Goal: Information Seeking & Learning: Find contact information

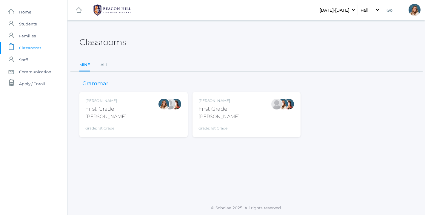
click at [219, 103] on div "[PERSON_NAME] First Grade [PERSON_NAME] Grade: 1st Grade 01LA" at bounding box center [219, 114] width 41 height 33
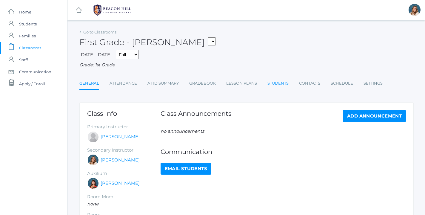
click at [285, 80] on link "Students" at bounding box center [277, 83] width 21 height 12
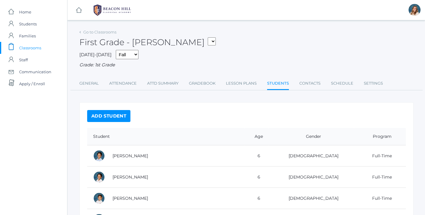
click at [313, 85] on link "Contacts" at bounding box center [309, 83] width 21 height 12
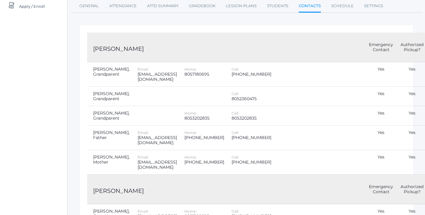
scroll to position [76, 0]
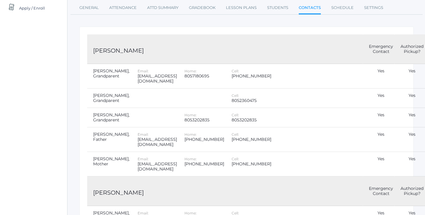
click at [156, 73] on div "[EMAIL_ADDRESS][DOMAIN_NAME]" at bounding box center [157, 78] width 39 height 10
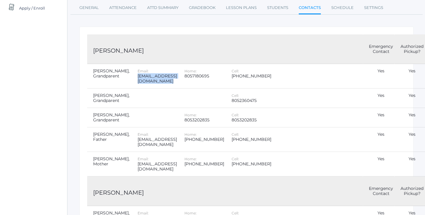
click at [164, 74] on div "[EMAIL_ADDRESS][DOMAIN_NAME]" at bounding box center [157, 78] width 39 height 10
copy tr "[EMAIL_ADDRESS][DOMAIN_NAME]"
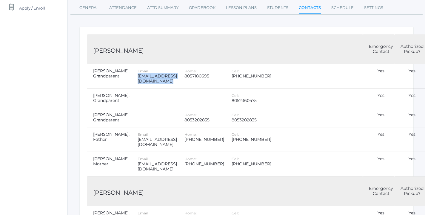
click at [153, 84] on td "Email: [EMAIL_ADDRESS][DOMAIN_NAME]" at bounding box center [155, 76] width 47 height 24
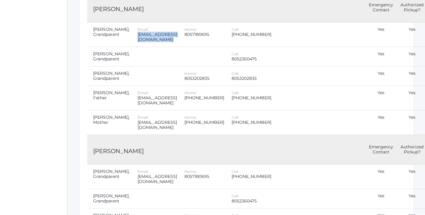
scroll to position [117, 0]
click at [153, 85] on td "Email: [EMAIL_ADDRESS][DOMAIN_NAME]" at bounding box center [155, 97] width 47 height 24
click at [170, 95] on div "[EMAIL_ADDRESS][DOMAIN_NAME]" at bounding box center [157, 100] width 39 height 10
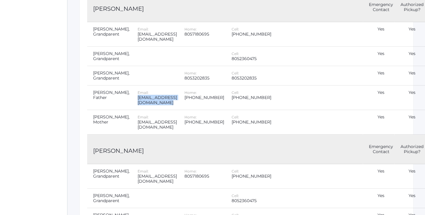
copy tr "[EMAIL_ADDRESS][DOMAIN_NAME]"
click at [161, 119] on div "[EMAIL_ADDRESS][DOMAIN_NAME]" at bounding box center [157, 124] width 39 height 10
copy tr "[EMAIL_ADDRESS][DOMAIN_NAME]"
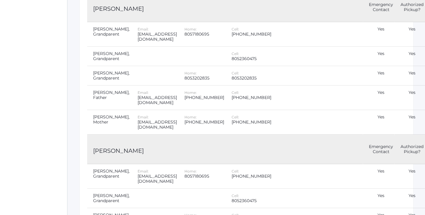
click at [176, 97] on div "[EMAIL_ADDRESS][DOMAIN_NAME]" at bounding box center [157, 100] width 39 height 10
copy tr "[EMAIL_ADDRESS][DOMAIN_NAME]"
click at [179, 106] on td "Email: [EMAIL_ADDRESS][DOMAIN_NAME]" at bounding box center [155, 97] width 47 height 24
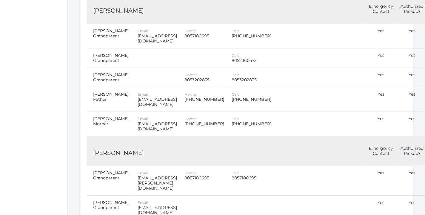
scroll to position [258, 0]
click at [161, 92] on div "Email: [EMAIL_ADDRESS][DOMAIN_NAME]" at bounding box center [157, 98] width 39 height 15
click at [161, 96] on div "[EMAIL_ADDRESS][DOMAIN_NAME]" at bounding box center [157, 101] width 39 height 10
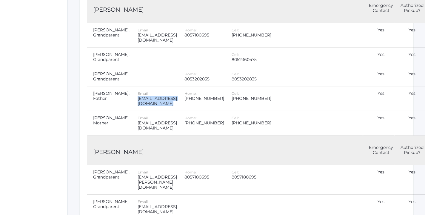
copy tr "[EMAIL_ADDRESS][DOMAIN_NAME]"
click at [174, 86] on td "Email: [EMAIL_ADDRESS][DOMAIN_NAME]" at bounding box center [155, 98] width 47 height 24
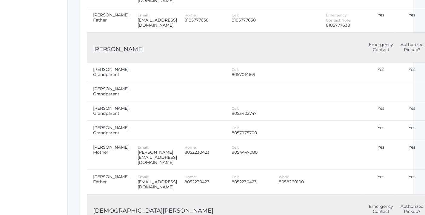
scroll to position [2713, 0]
